Goal: Task Accomplishment & Management: Complete application form

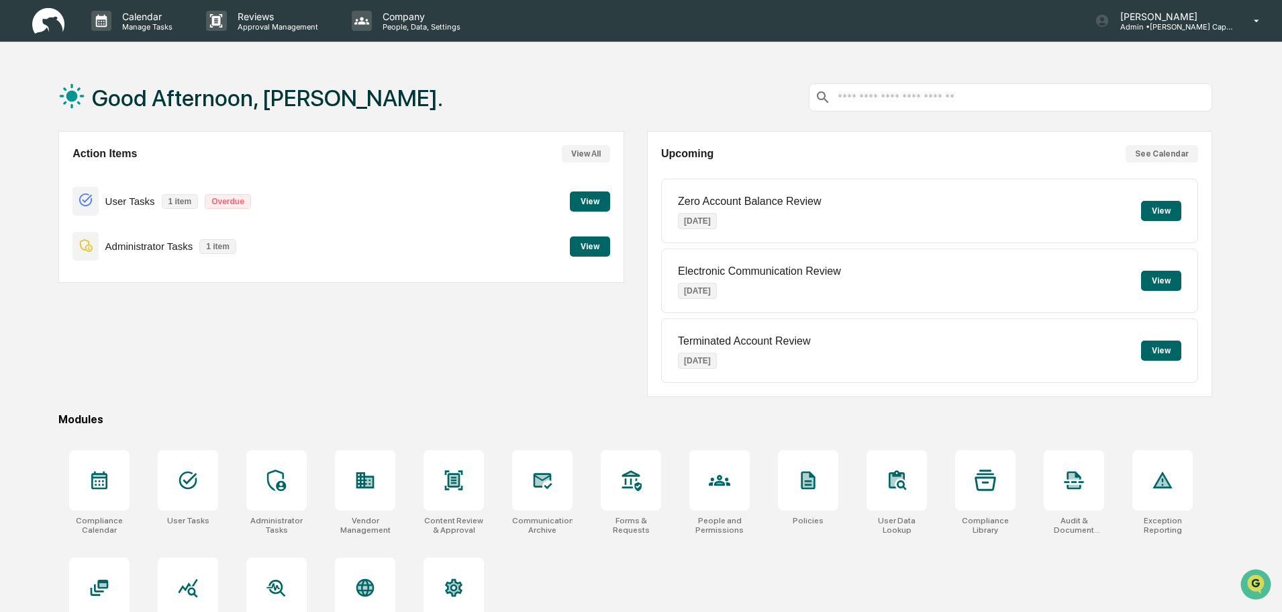
click at [588, 204] on button "View" at bounding box center [590, 201] width 40 height 20
click at [597, 246] on button "View" at bounding box center [590, 246] width 40 height 20
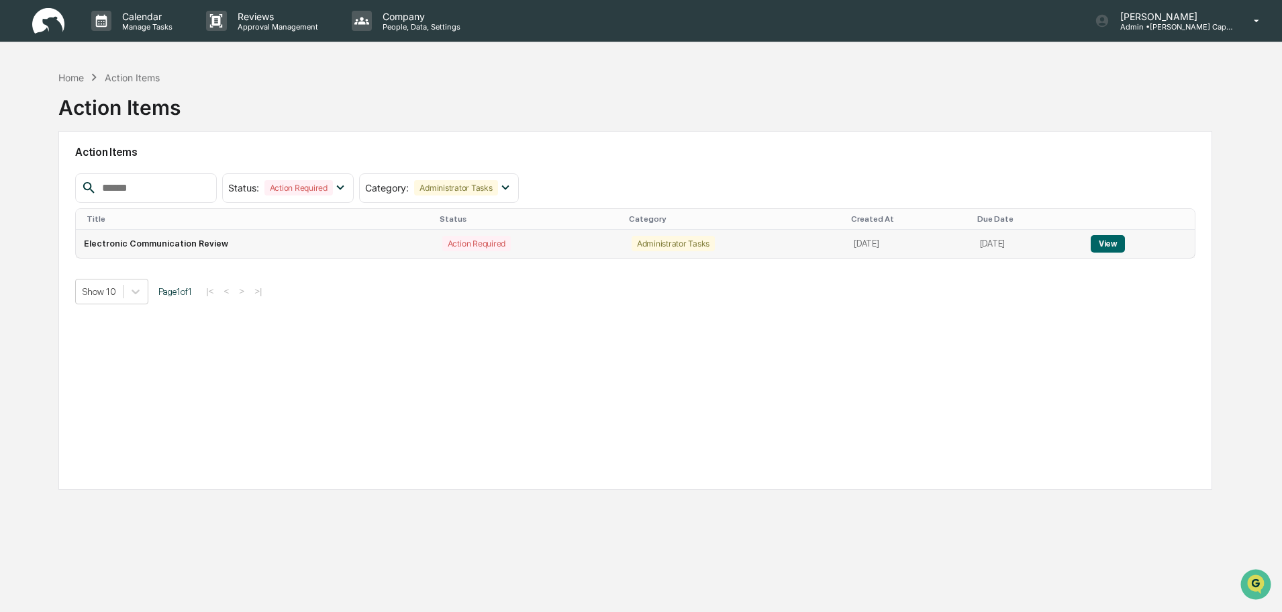
click at [1115, 242] on button "View" at bounding box center [1108, 243] width 34 height 17
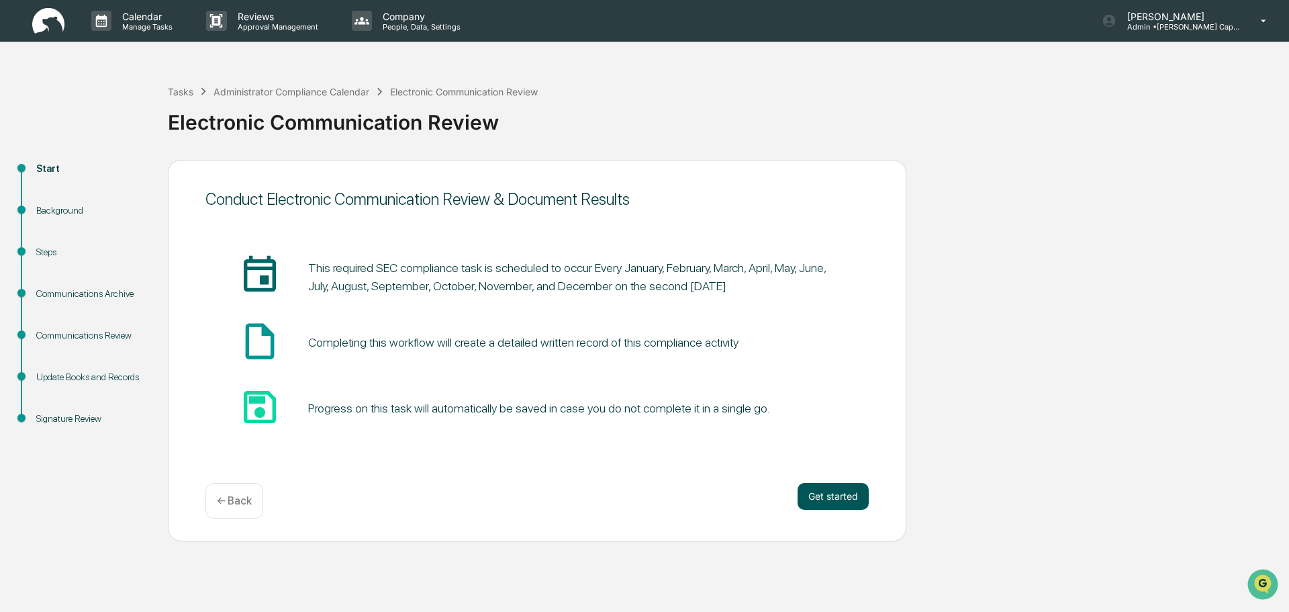
click at [826, 491] on button "Get started" at bounding box center [832, 496] width 71 height 27
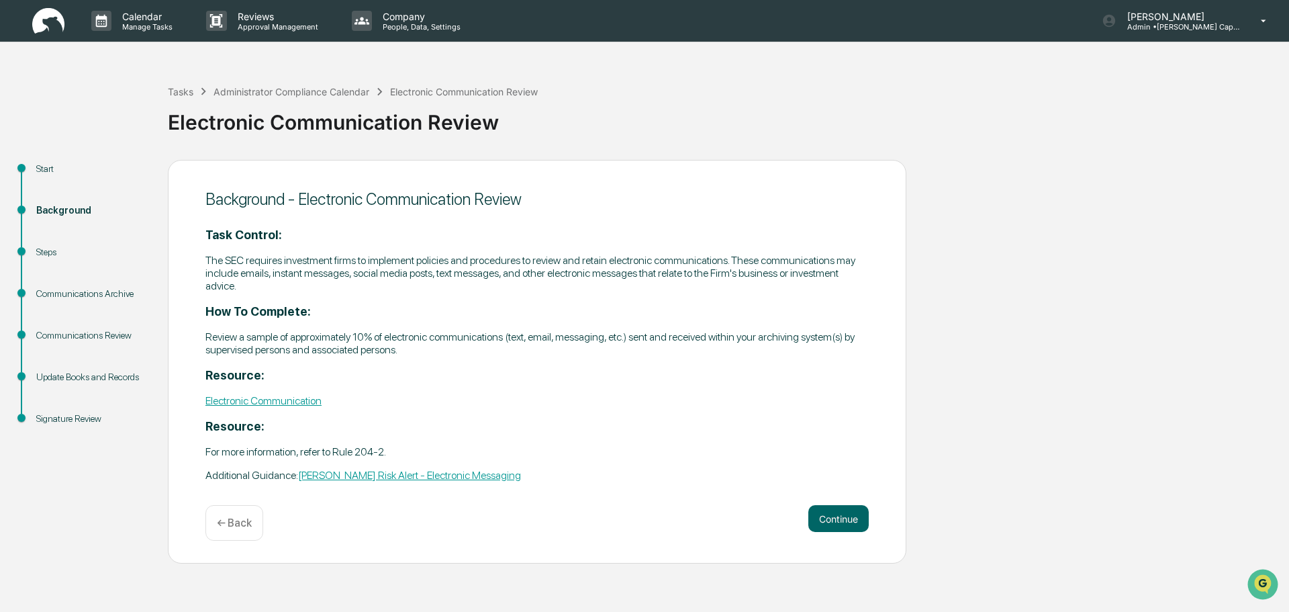
click at [240, 399] on link "Electronic Communication" at bounding box center [263, 400] width 116 height 13
click at [382, 475] on link "[PERSON_NAME] Risk Alert - Electronic Messaging" at bounding box center [409, 475] width 223 height 13
click at [835, 520] on button "Continue" at bounding box center [838, 518] width 60 height 27
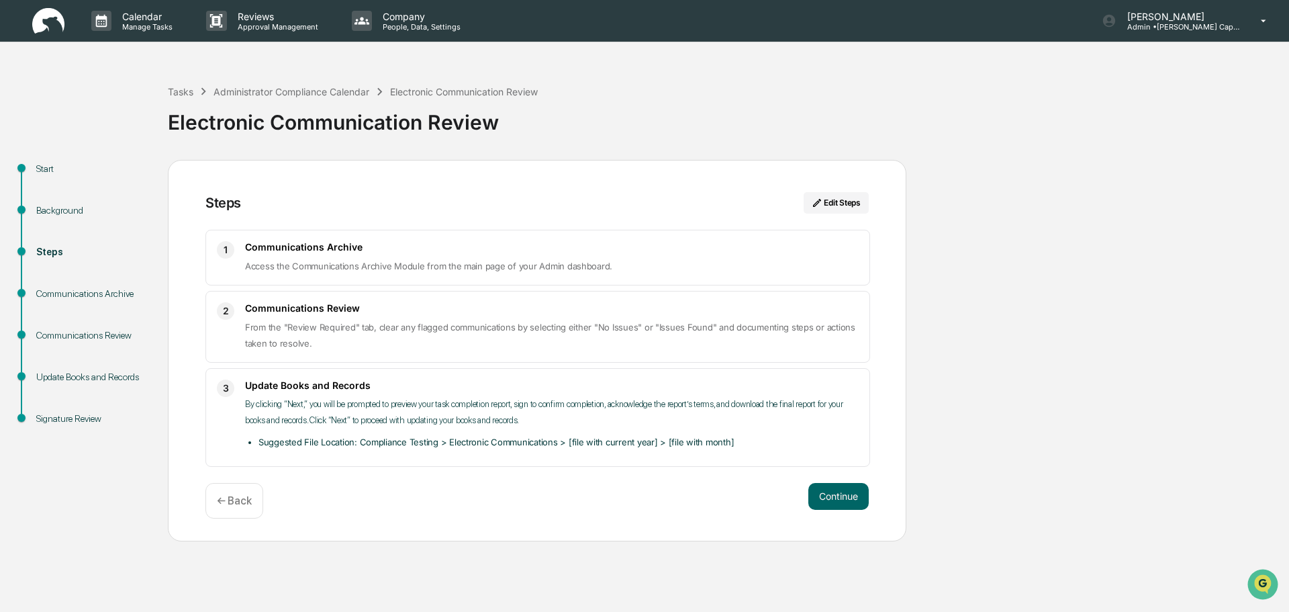
click at [466, 332] on span "From the "Review Required" tab, clear any flagged communications by selecting e…" at bounding box center [550, 335] width 610 height 27
click at [824, 497] on button "Continue" at bounding box center [838, 496] width 60 height 27
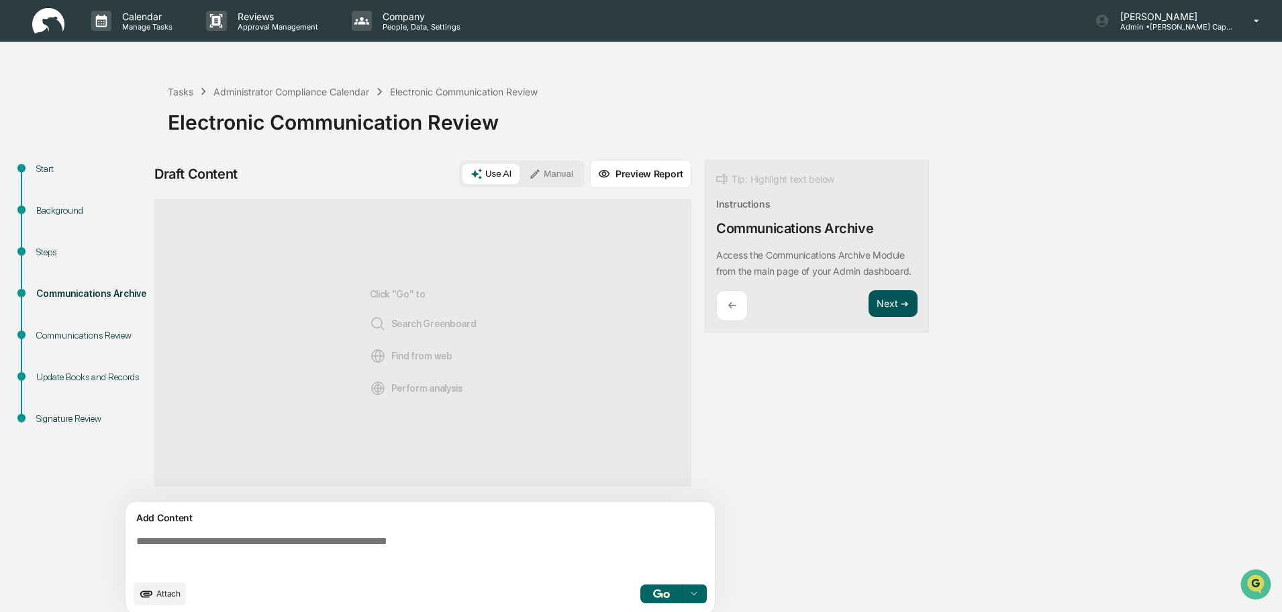
click at [897, 312] on button "Next ➔" at bounding box center [893, 304] width 49 height 28
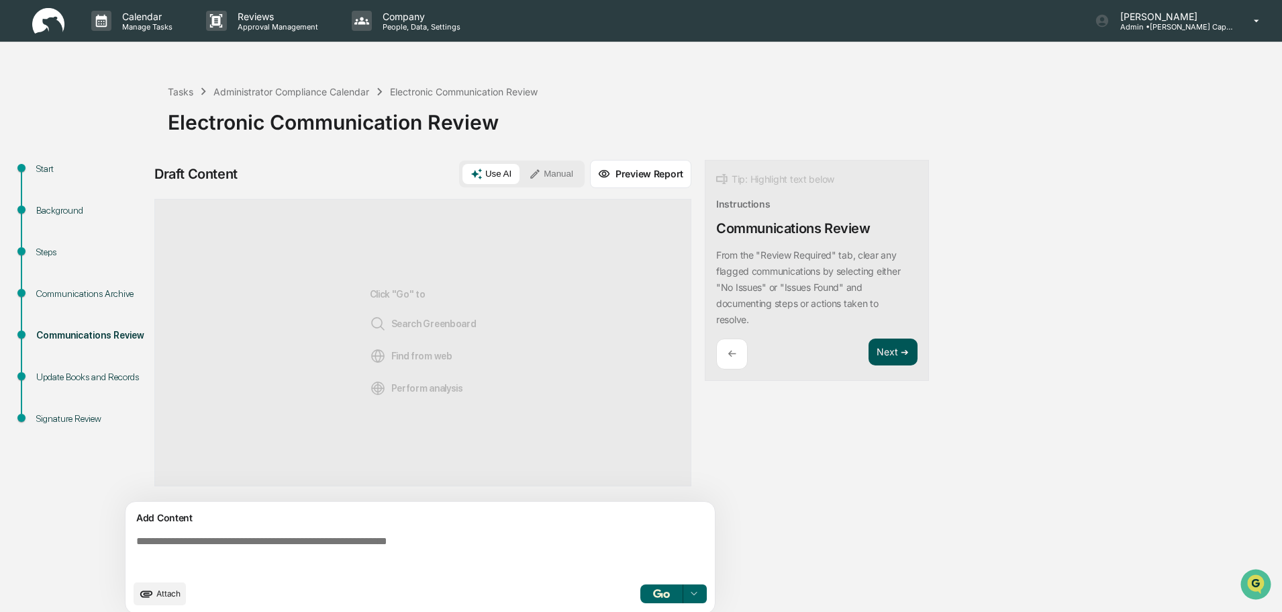
click at [883, 356] on button "Next ➔" at bounding box center [893, 352] width 49 height 28
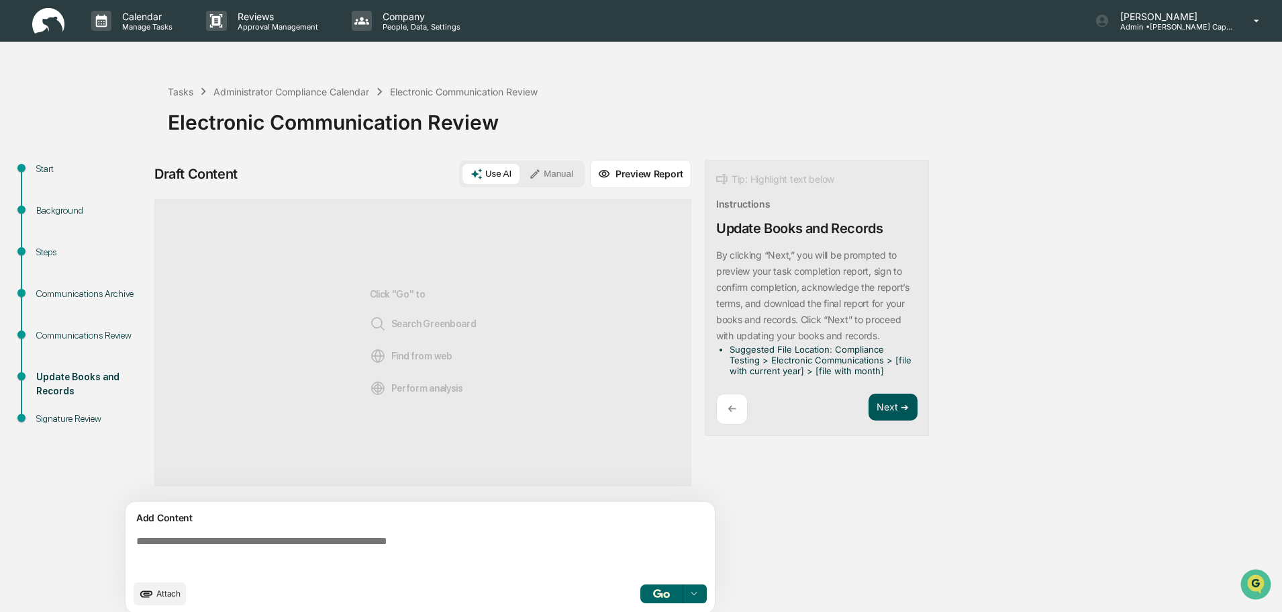
click at [876, 401] on button "Next ➔" at bounding box center [893, 407] width 49 height 28
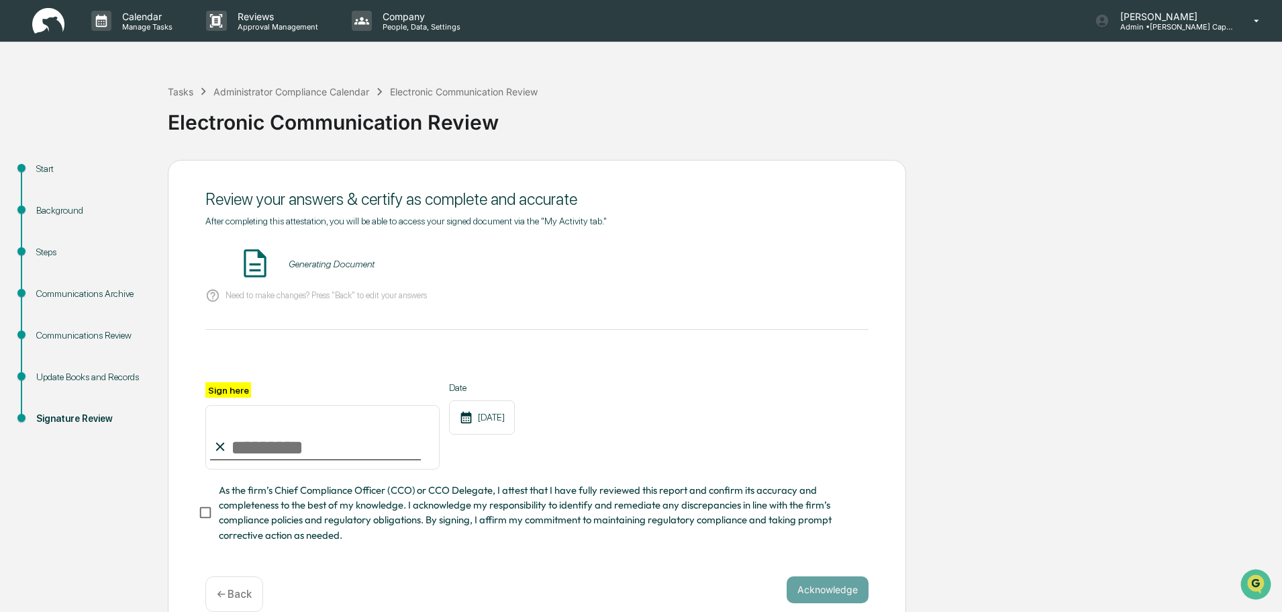
click at [301, 448] on input "Sign here" at bounding box center [322, 437] width 234 height 64
type input "**********"
click at [799, 256] on button "VIEW" at bounding box center [791, 263] width 87 height 23
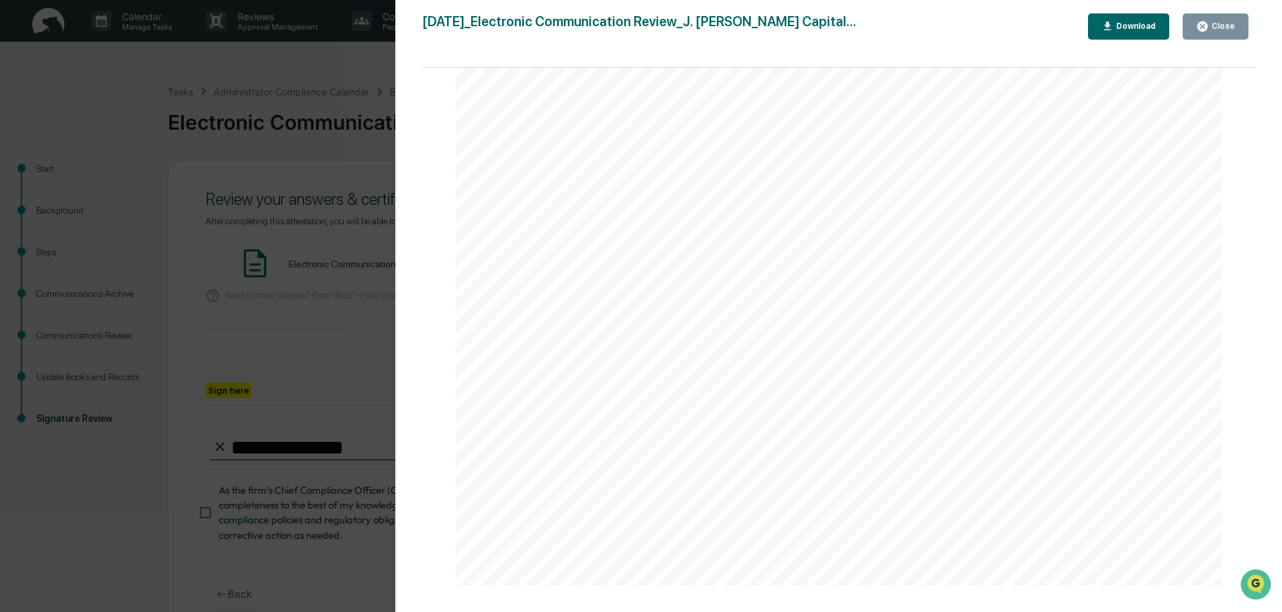
scroll to position [604, 0]
drag, startPoint x: 809, startPoint y: 295, endPoint x: 693, endPoint y: 339, distance: 123.7
click at [693, 339] on div "[DATE] [PERSON_NAME] Capital Electronic Communication Review Background and Pur…" at bounding box center [839, 36] width 767 height 1083
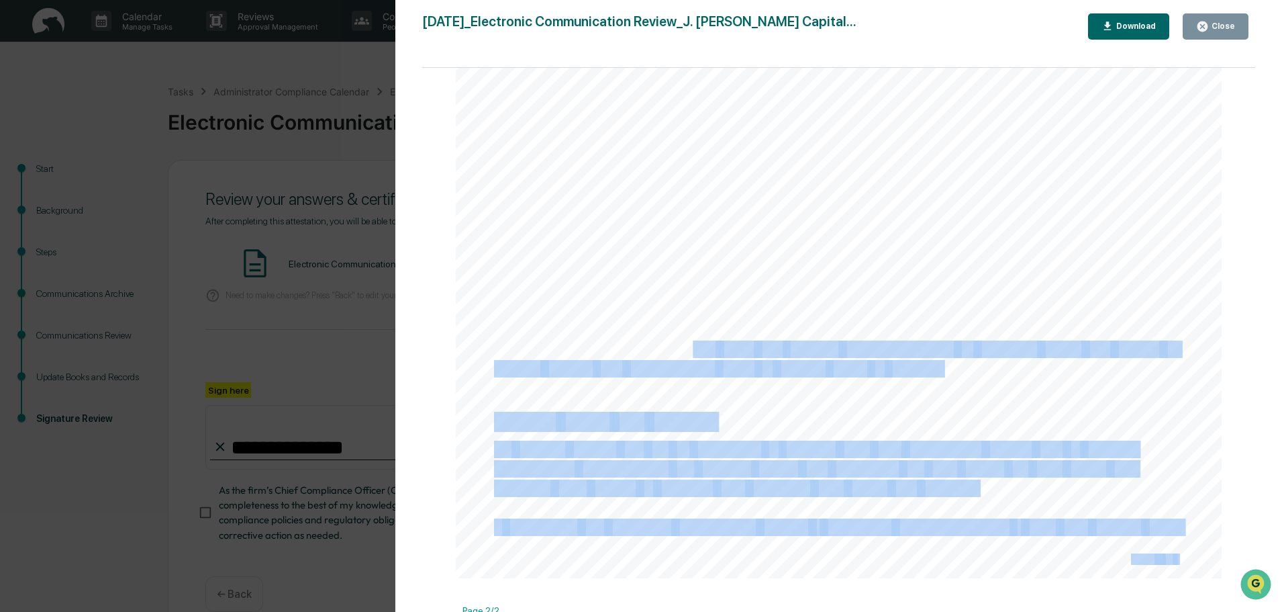
click at [784, 309] on div "[DATE] [PERSON_NAME] Capital Electronic Communication Review Background and Pur…" at bounding box center [839, 36] width 767 height 1083
click at [1112, 19] on button "Download" at bounding box center [1129, 26] width 82 height 26
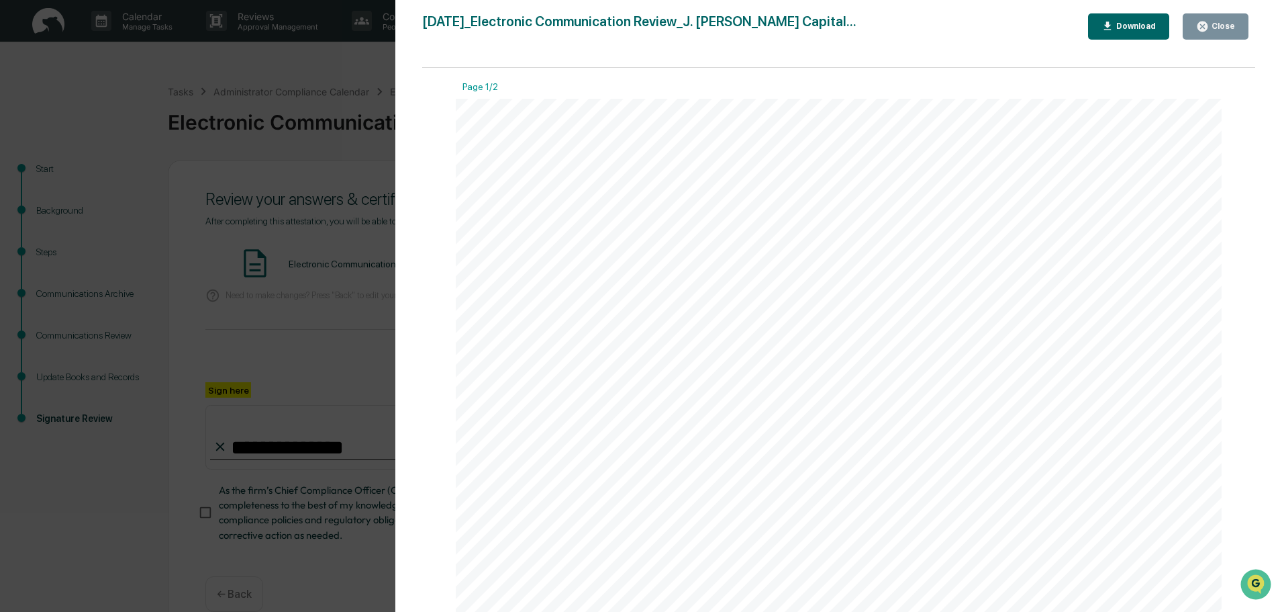
click at [1235, 25] on div "Close" at bounding box center [1222, 25] width 26 height 9
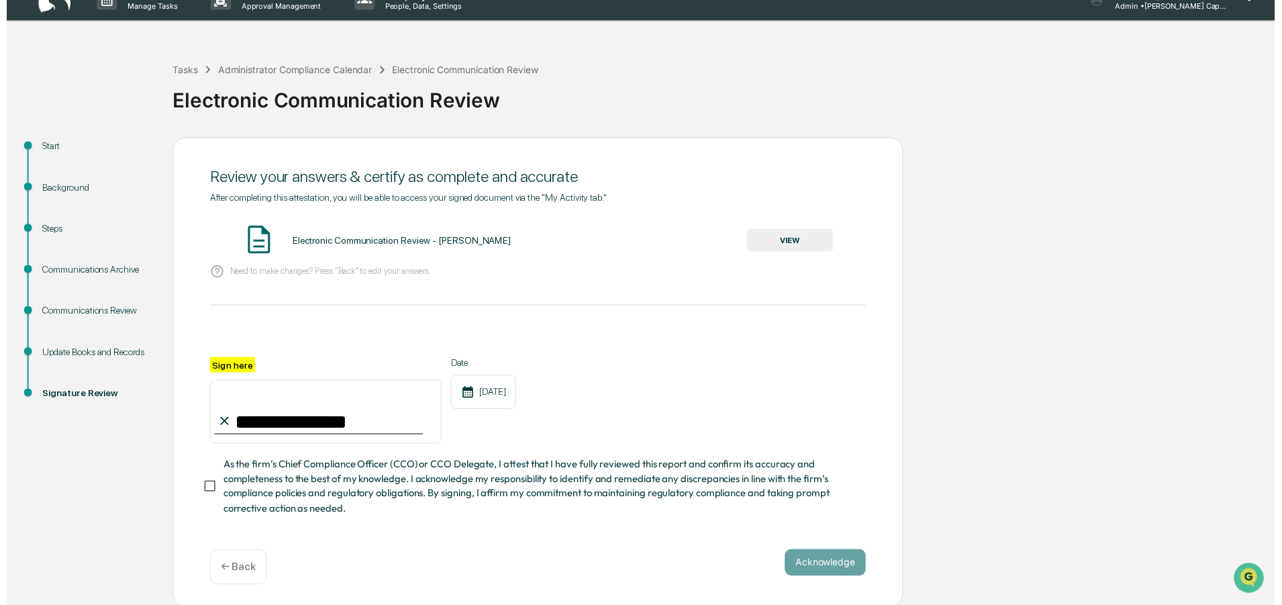
scroll to position [27, 0]
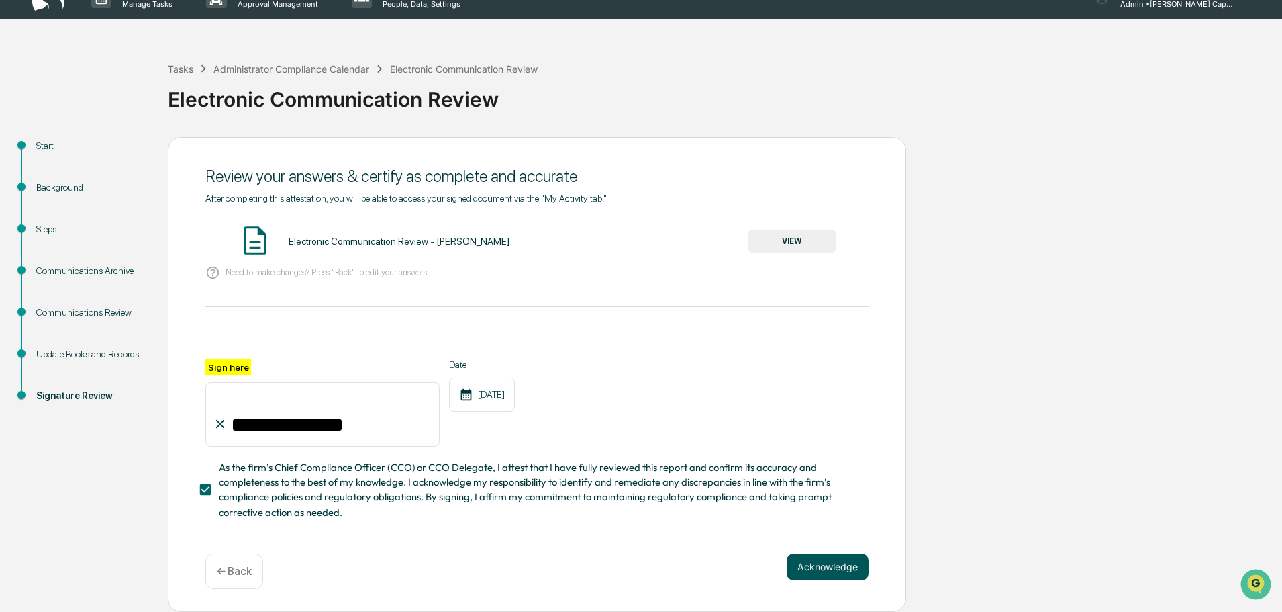
click at [811, 565] on button "Acknowledge" at bounding box center [828, 566] width 82 height 27
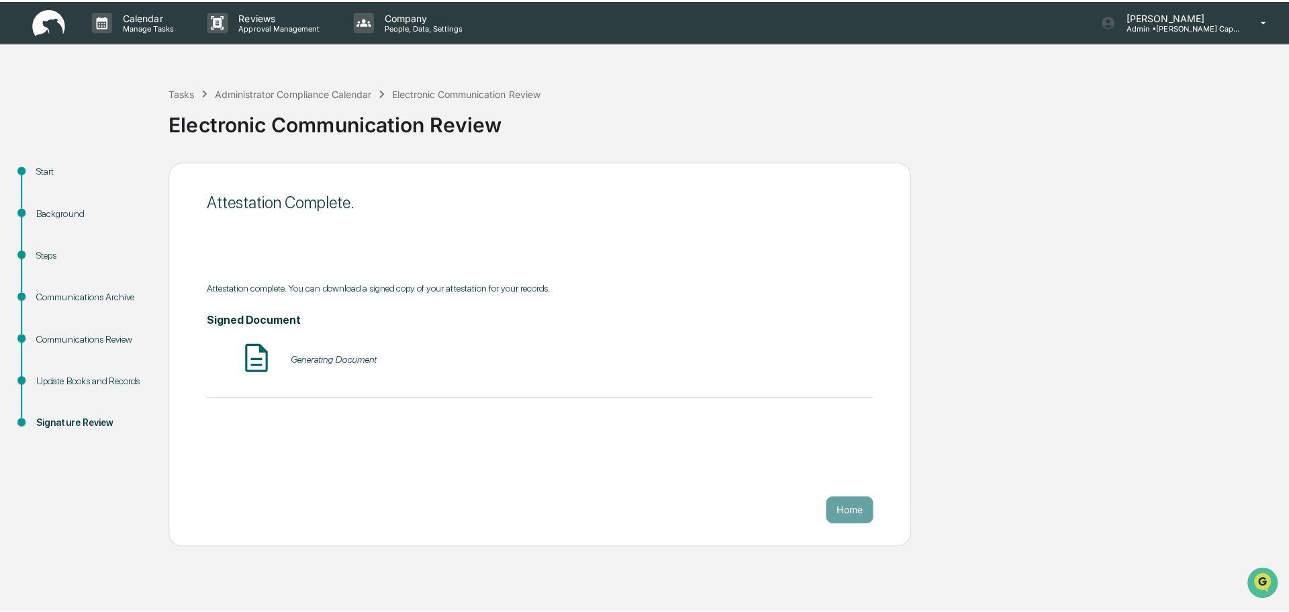
scroll to position [0, 0]
